Goal: Task Accomplishment & Management: Complete application form

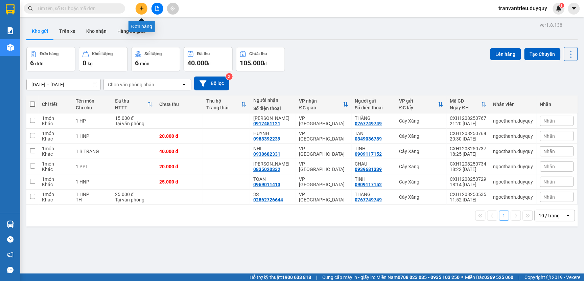
click at [143, 7] on icon "plus" at bounding box center [141, 8] width 5 height 5
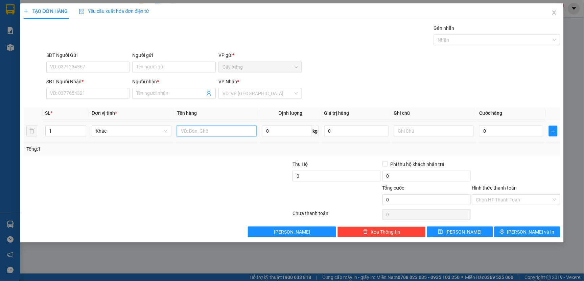
drag, startPoint x: 211, startPoint y: 130, endPoint x: 224, endPoint y: 129, distance: 13.6
click at [217, 130] on input "text" at bounding box center [217, 130] width 80 height 11
click at [166, 63] on input "Người gửi" at bounding box center [173, 67] width 83 height 11
type input "2"
click at [97, 66] on input "SĐT Người Gửi" at bounding box center [87, 67] width 83 height 11
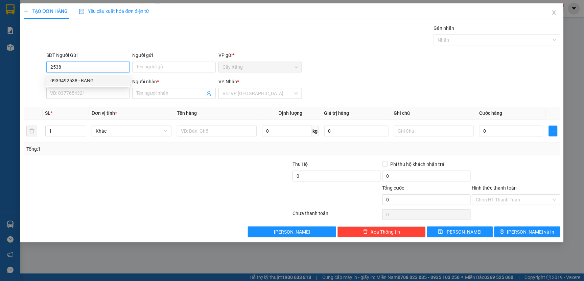
click at [64, 80] on div "0939492538 - BANG" at bounding box center [87, 80] width 75 height 7
type input "0939492538"
type input "BANG"
type input "0392024220"
type input "PHUONG"
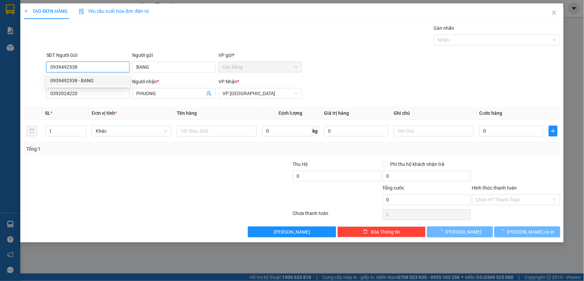
type input "60.000"
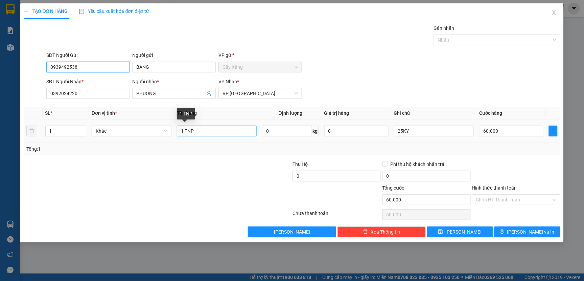
type input "0939492538"
click at [180, 131] on input "1 TNP" at bounding box center [217, 130] width 80 height 11
type input "1 X XANH +1 TNP"
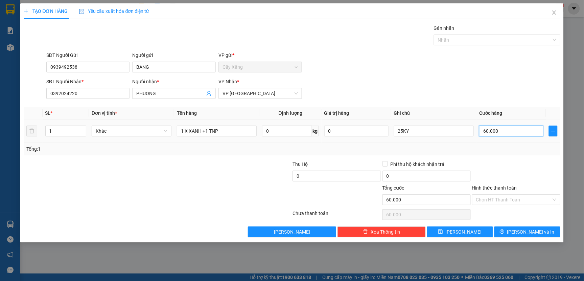
drag, startPoint x: 502, startPoint y: 132, endPoint x: 509, endPoint y: 124, distance: 10.6
click at [503, 131] on input "60.000" at bounding box center [511, 130] width 64 height 11
type input "0"
click at [252, 96] on span "VP [GEOGRAPHIC_DATA]" at bounding box center [259, 93] width 75 height 10
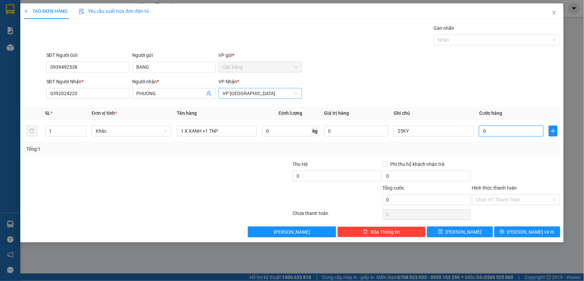
type input "0"
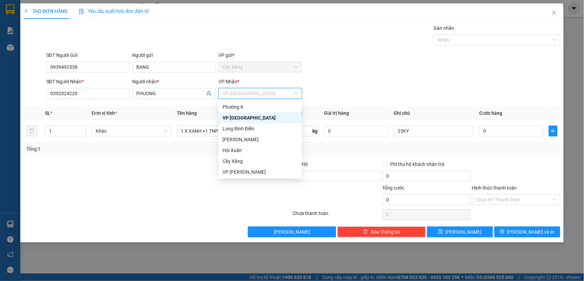
click at [237, 117] on div "VP [GEOGRAPHIC_DATA]" at bounding box center [259, 117] width 75 height 7
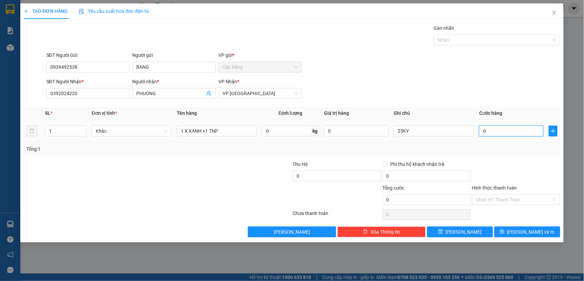
click at [504, 128] on input "0" at bounding box center [511, 130] width 64 height 11
type input "7"
type input "75"
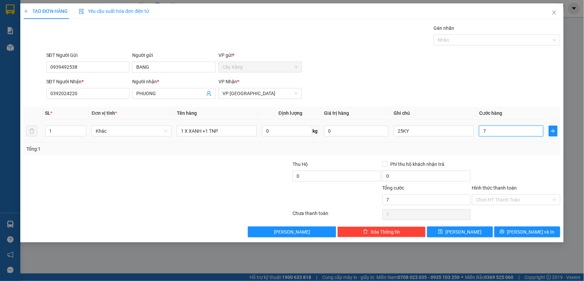
type input "75"
type input "750"
type input "7.500"
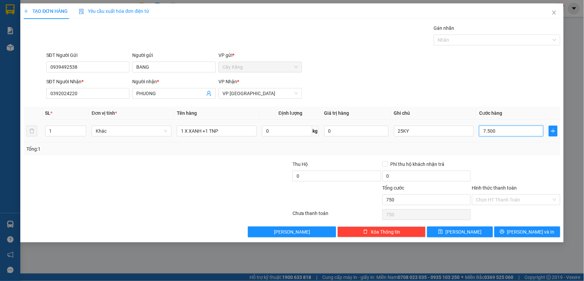
type input "7.500"
type input "75.000"
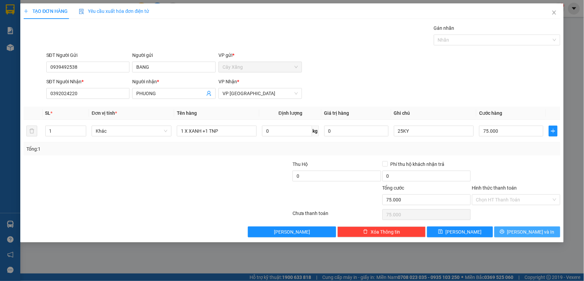
click at [526, 232] on span "[PERSON_NAME] và In" at bounding box center [530, 231] width 47 height 7
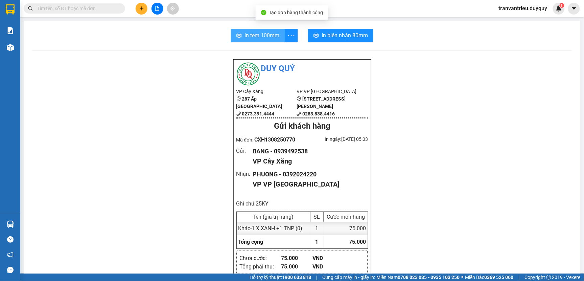
click at [258, 30] on button "In tem 100mm" at bounding box center [258, 36] width 54 height 14
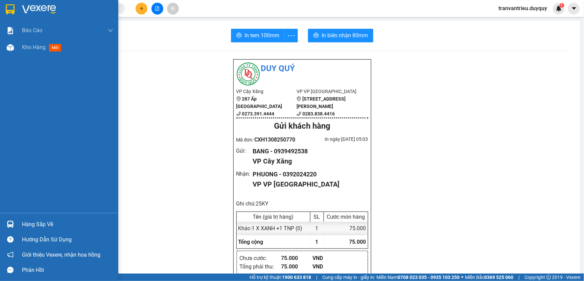
click at [11, 7] on img at bounding box center [10, 9] width 9 height 10
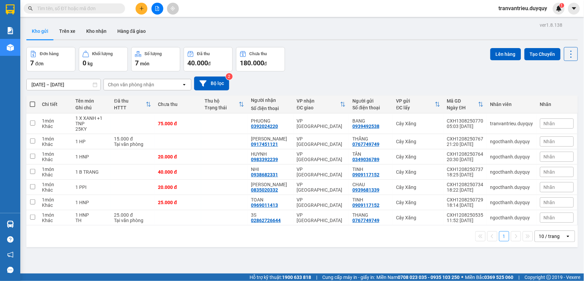
click at [34, 103] on span at bounding box center [32, 103] width 5 height 5
click at [32, 101] on input "checkbox" at bounding box center [32, 101] width 0 height 0
checkbox input "true"
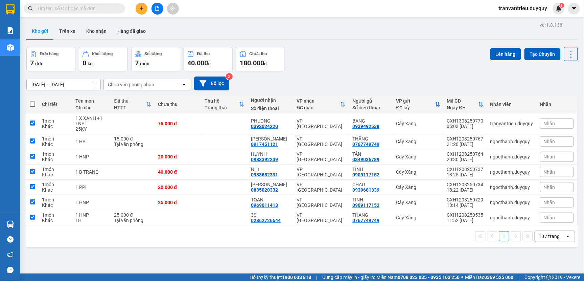
checkbox input "true"
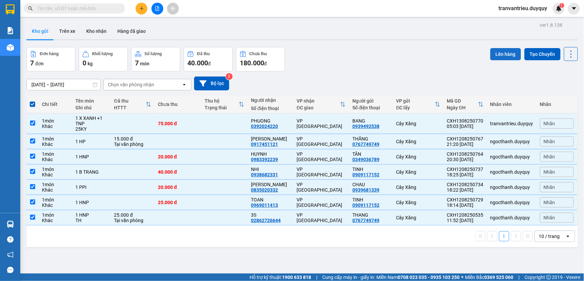
click at [498, 58] on button "Lên hàng" at bounding box center [505, 54] width 31 height 12
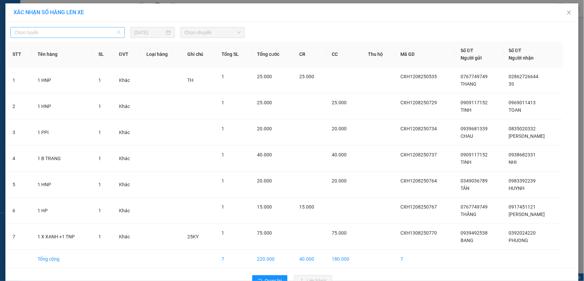
click at [75, 31] on span "Chọn tuyến" at bounding box center [68, 32] width 106 height 10
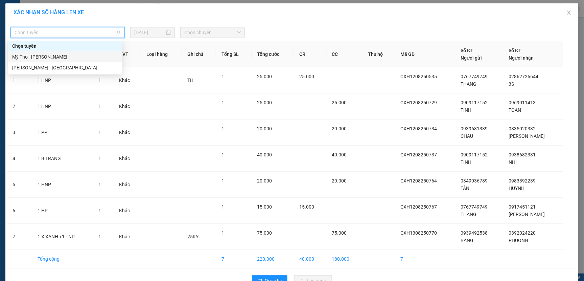
click at [52, 56] on div "Mỹ Tho - [PERSON_NAME]" at bounding box center [65, 56] width 106 height 7
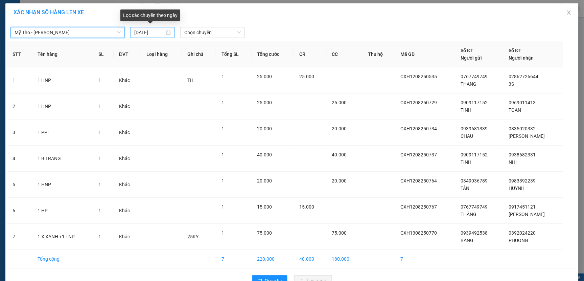
click at [159, 32] on input "[DATE]" at bounding box center [149, 32] width 30 height 7
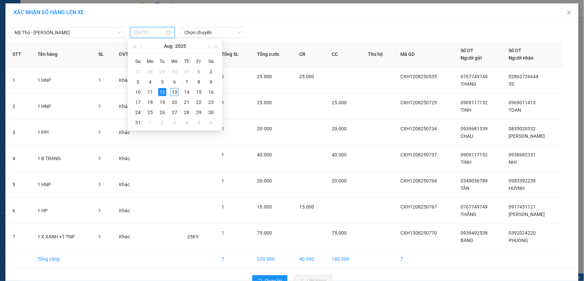
click at [176, 92] on div "13" at bounding box center [174, 92] width 8 height 8
type input "[DATE]"
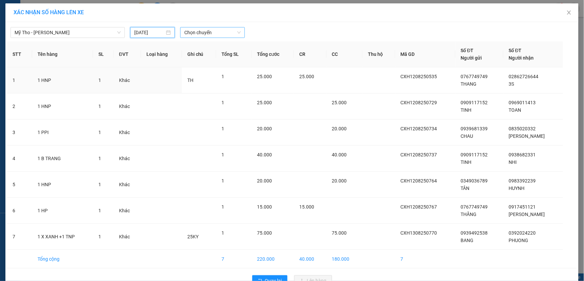
click at [222, 35] on span "Chọn chuyến" at bounding box center [212, 32] width 56 height 10
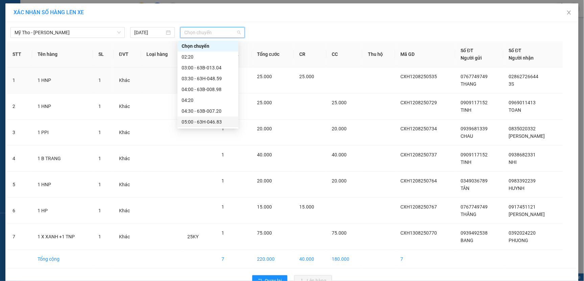
click at [208, 122] on div "05:00 - 63H-046.83" at bounding box center [208, 121] width 53 height 7
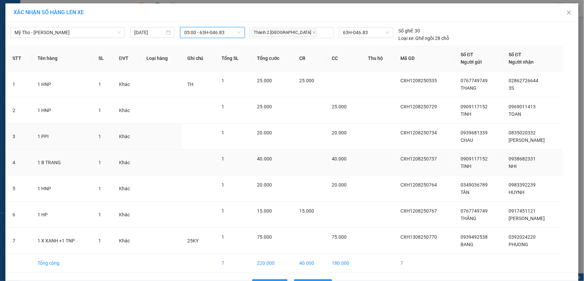
scroll to position [22, 0]
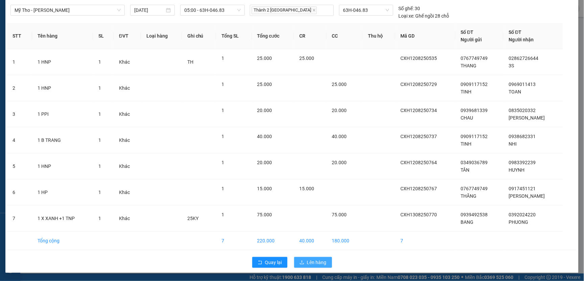
click at [307, 260] on span "Lên hàng" at bounding box center [317, 261] width 20 height 7
